Goal: Task Accomplishment & Management: Manage account settings

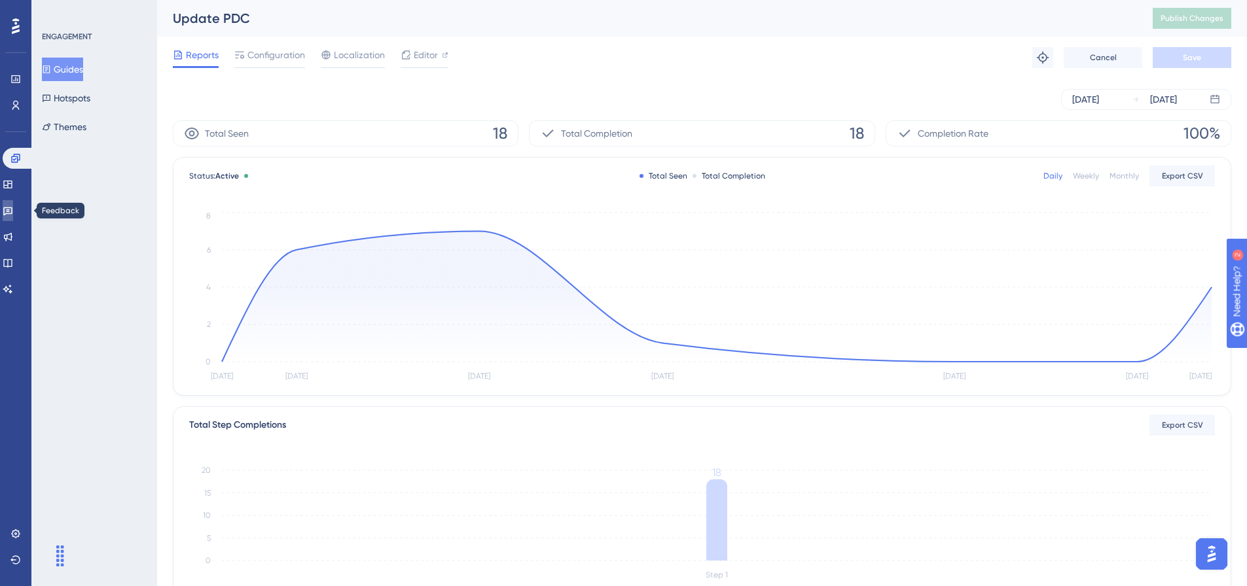
click at [13, 204] on link at bounding box center [8, 210] width 10 height 21
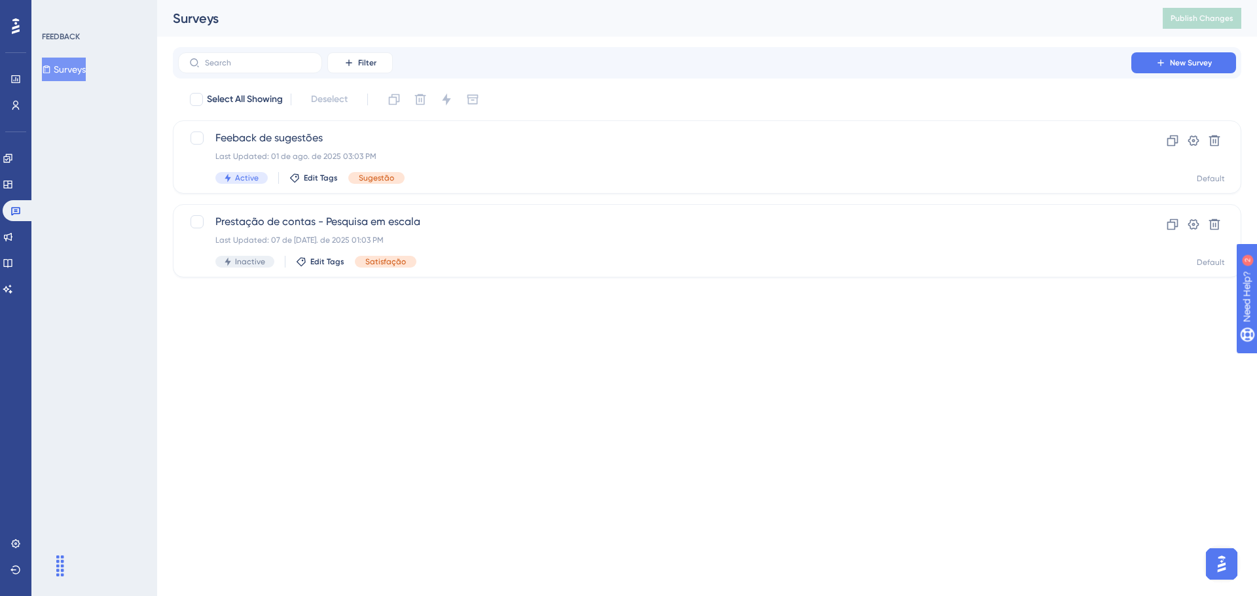
click at [75, 71] on button "Surveys" at bounding box center [64, 70] width 44 height 24
click at [590, 156] on div "Last Updated: 01 de ago. de 2025 03:03 PM" at bounding box center [654, 156] width 878 height 10
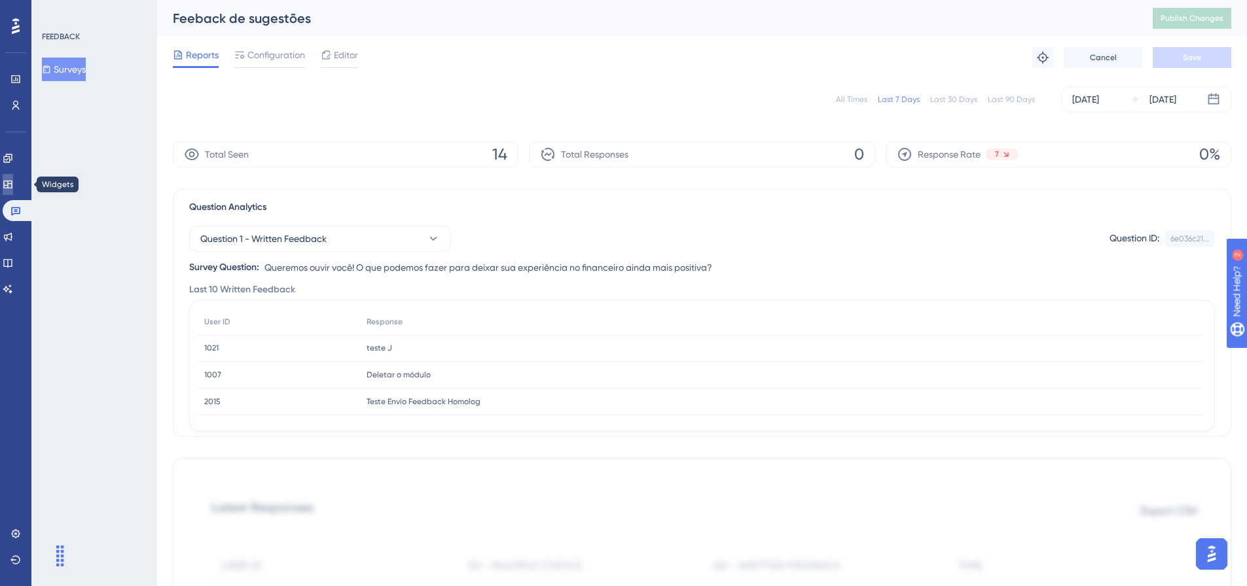
click at [13, 176] on link at bounding box center [8, 184] width 10 height 21
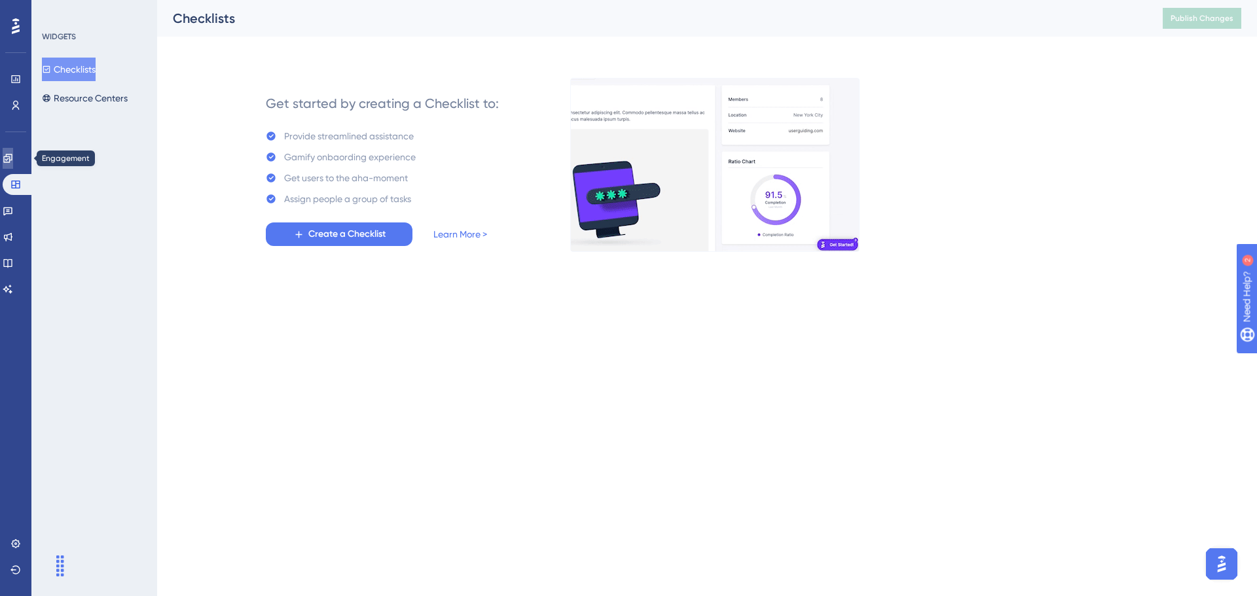
click at [13, 155] on link at bounding box center [8, 158] width 10 height 21
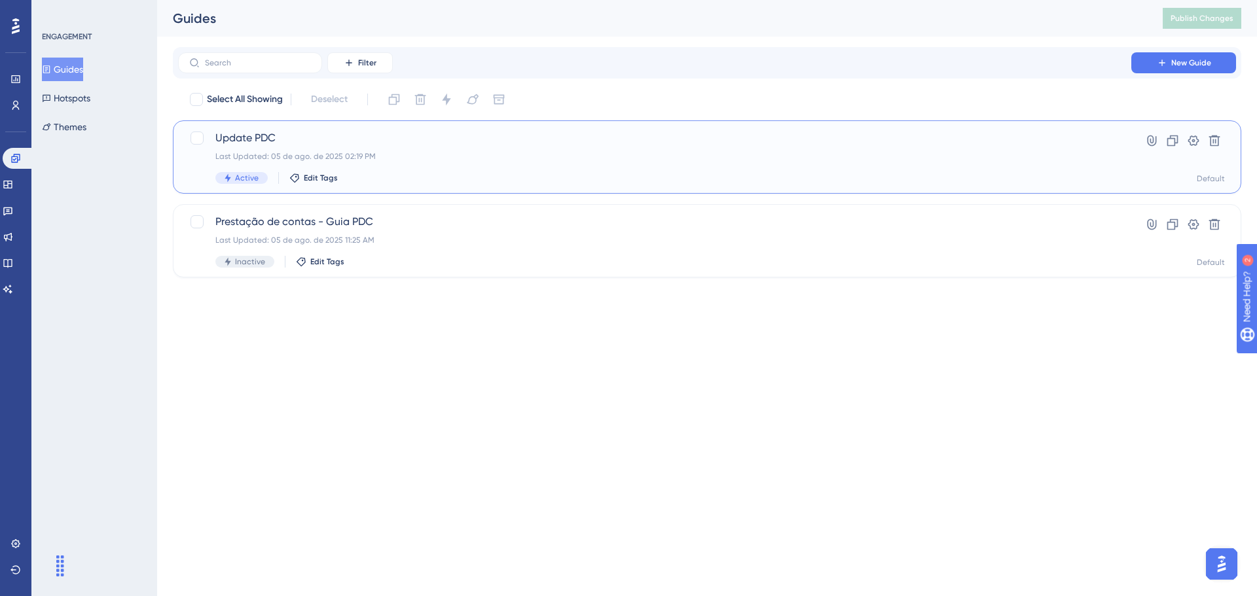
click at [532, 166] on div "Update PDC Last Updated: 05 de ago. de 2025 02:19 PM Active Edit Tags" at bounding box center [654, 157] width 878 height 54
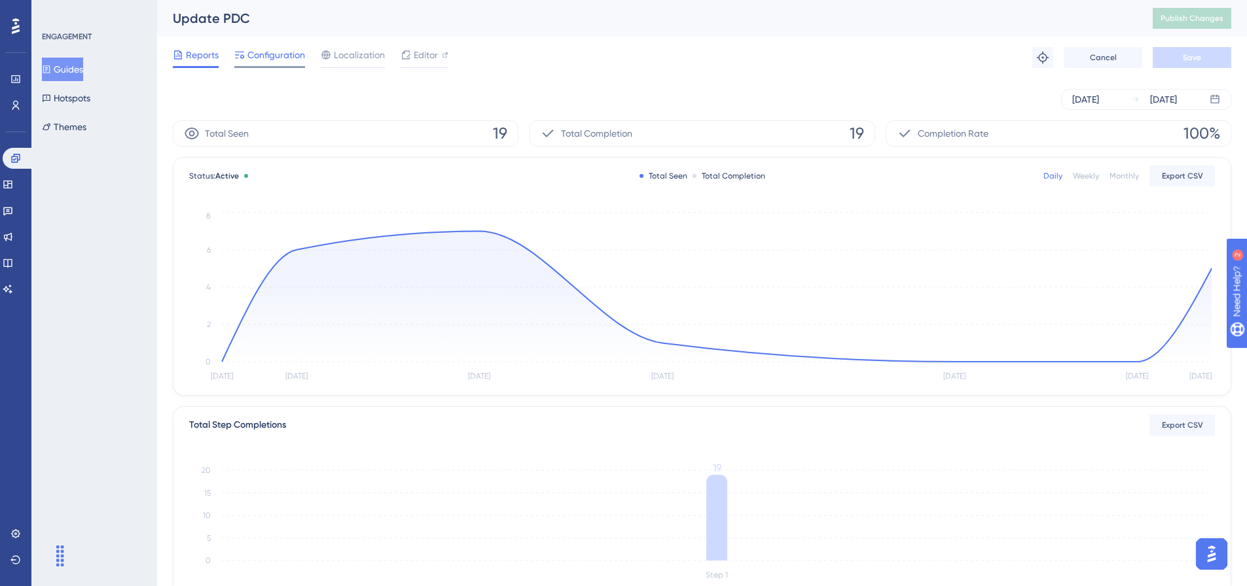
click at [279, 56] on span "Configuration" at bounding box center [276, 55] width 58 height 16
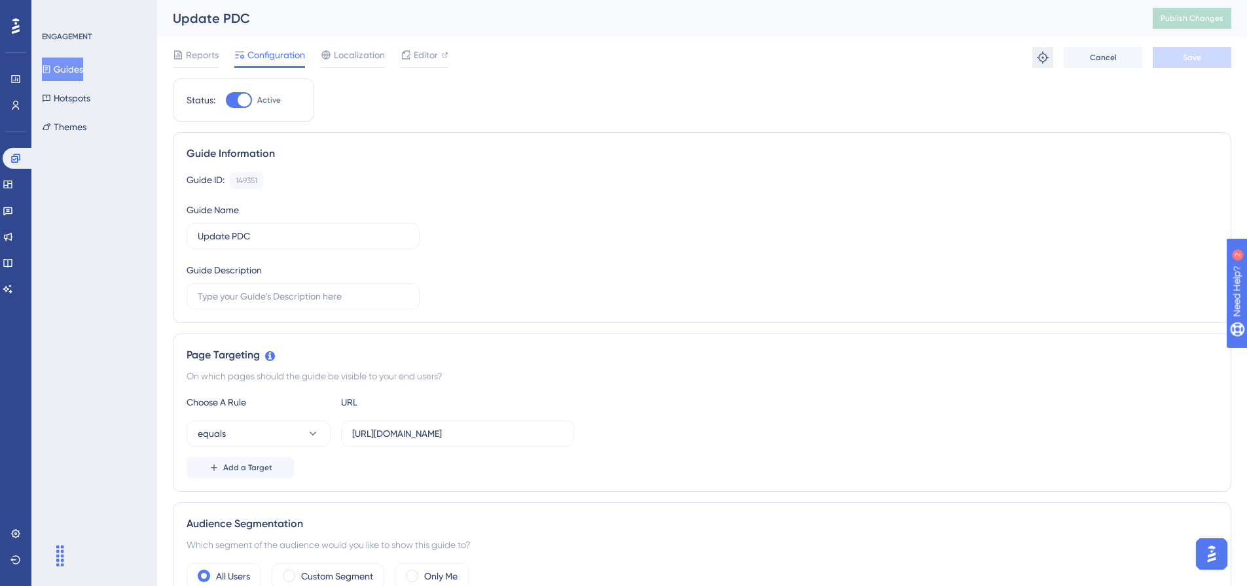
click at [1041, 53] on icon at bounding box center [1042, 57] width 13 height 13
click at [236, 99] on div at bounding box center [239, 100] width 26 height 16
click at [226, 100] on input "Active" at bounding box center [225, 100] width 1 height 1
click at [244, 98] on div at bounding box center [239, 100] width 26 height 16
click at [226, 100] on input "Inactive" at bounding box center [225, 100] width 1 height 1
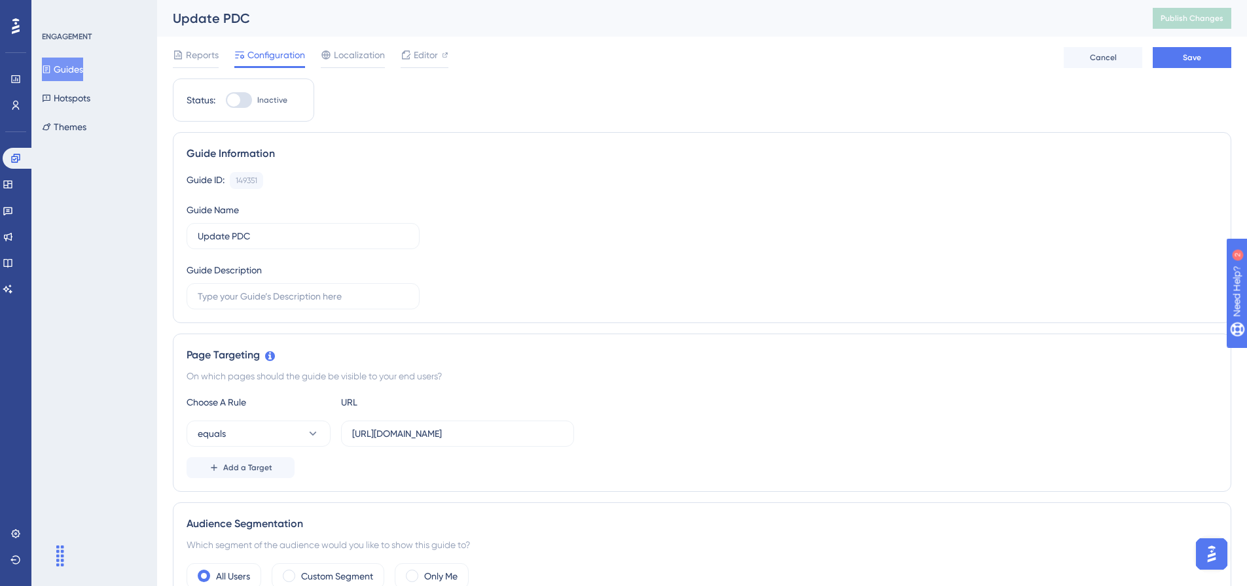
checkbox input "true"
click at [344, 56] on span "Localization" at bounding box center [359, 55] width 51 height 16
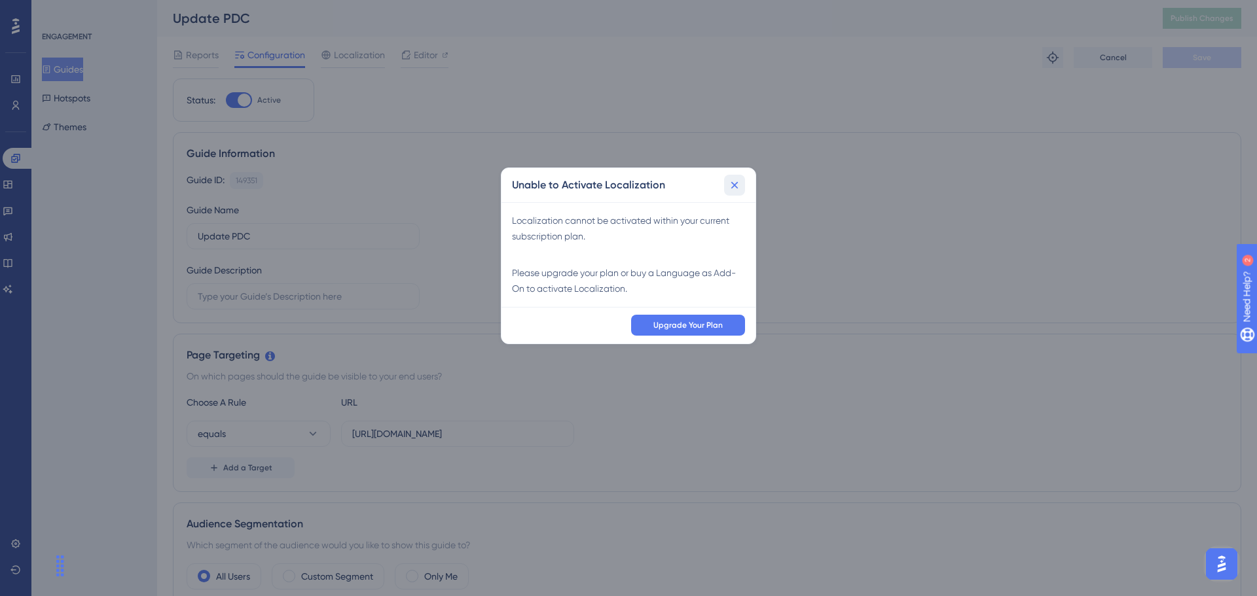
click at [734, 184] on icon at bounding box center [734, 185] width 13 height 13
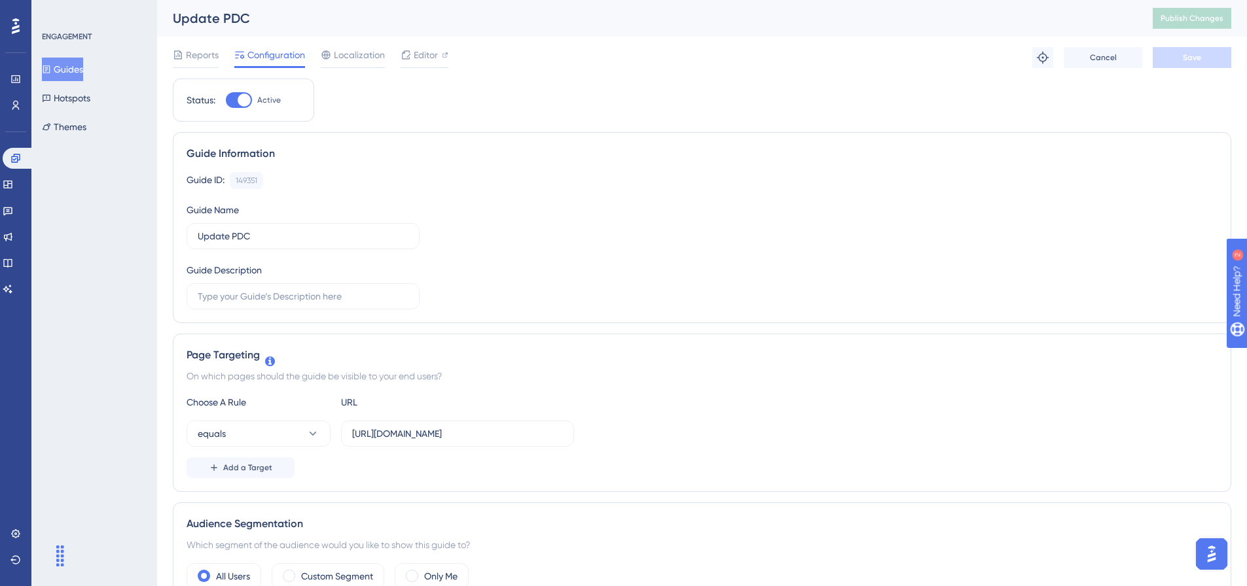
click at [423, 68] on div "Reports Configuration Localization Editor Troubleshoot Cancel Save" at bounding box center [702, 58] width 1058 height 42
click at [431, 53] on span "Editor" at bounding box center [426, 55] width 24 height 16
click at [1204, 18] on span "Publish Changes" at bounding box center [1191, 18] width 63 height 10
